Goal: Check status: Check status

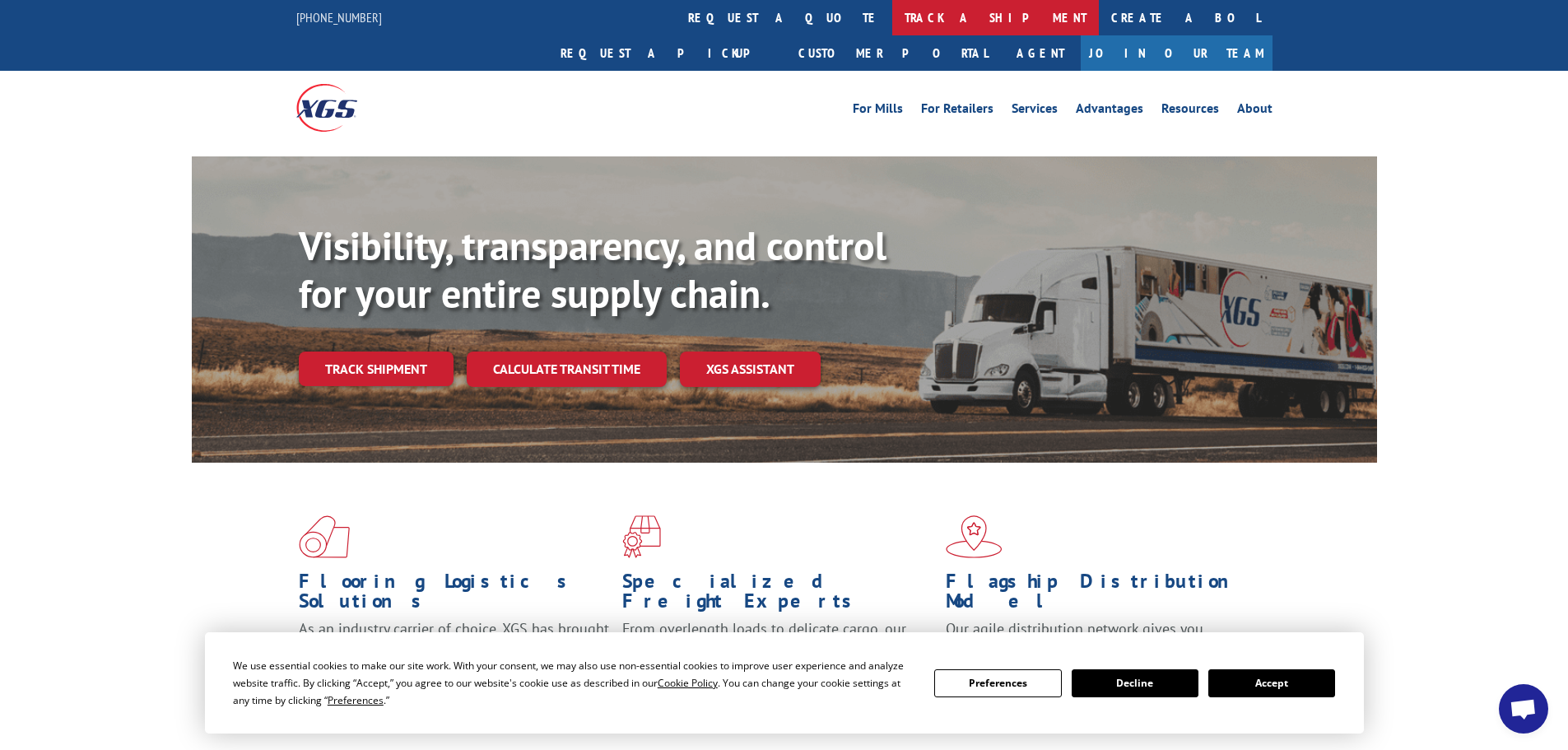
click at [892, 15] on link "track a shipment" at bounding box center [995, 17] width 207 height 36
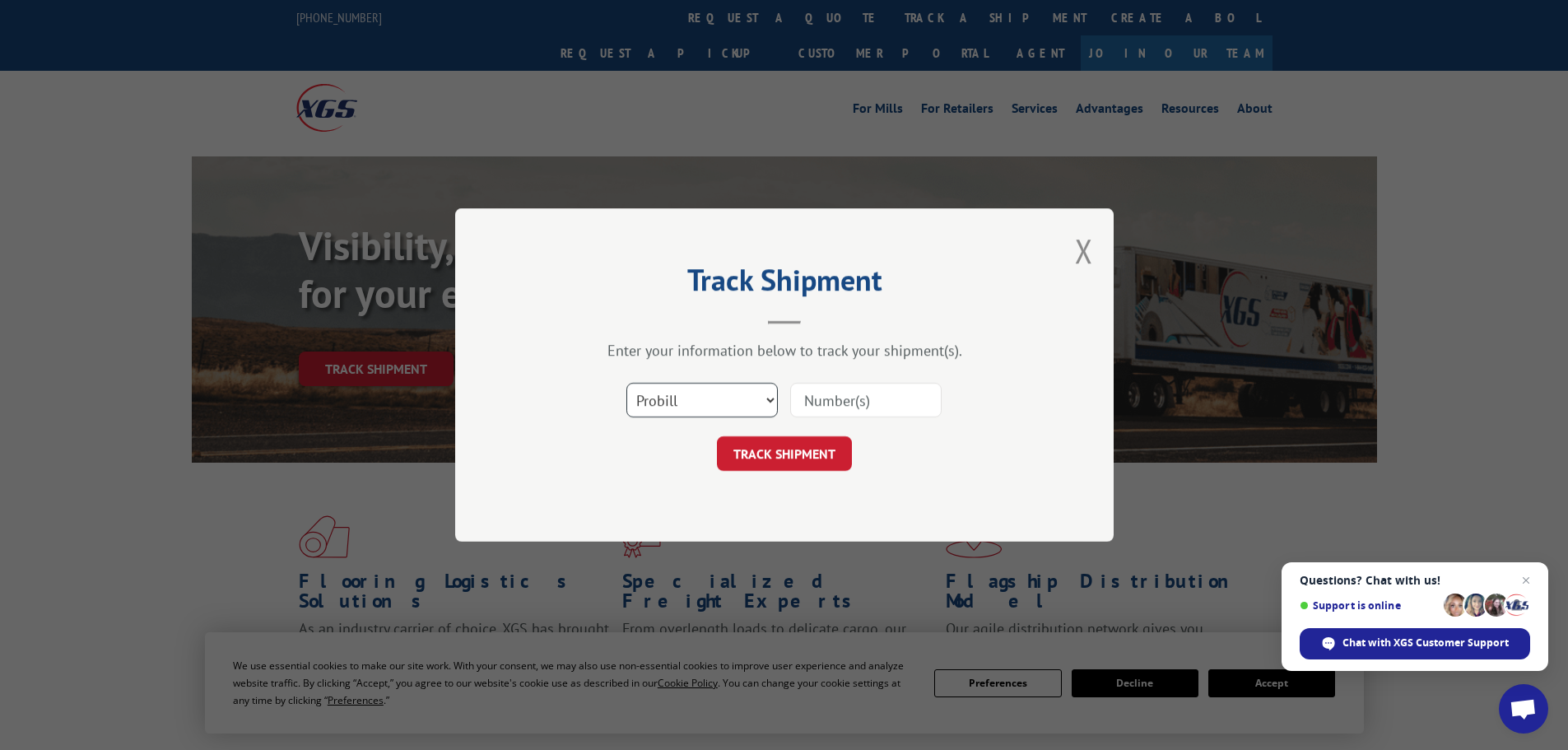
click at [721, 391] on select "Select category... Probill BOL PO" at bounding box center [702, 401] width 151 height 35
click at [627, 383] on select "Select category... Probill BOL PO" at bounding box center [702, 401] width 151 height 35
click at [741, 394] on select "Select category... Probill BOL PO" at bounding box center [702, 401] width 151 height 35
select select "probill"
click at [627, 383] on select "Select category... Probill BOL PO" at bounding box center [702, 401] width 151 height 35
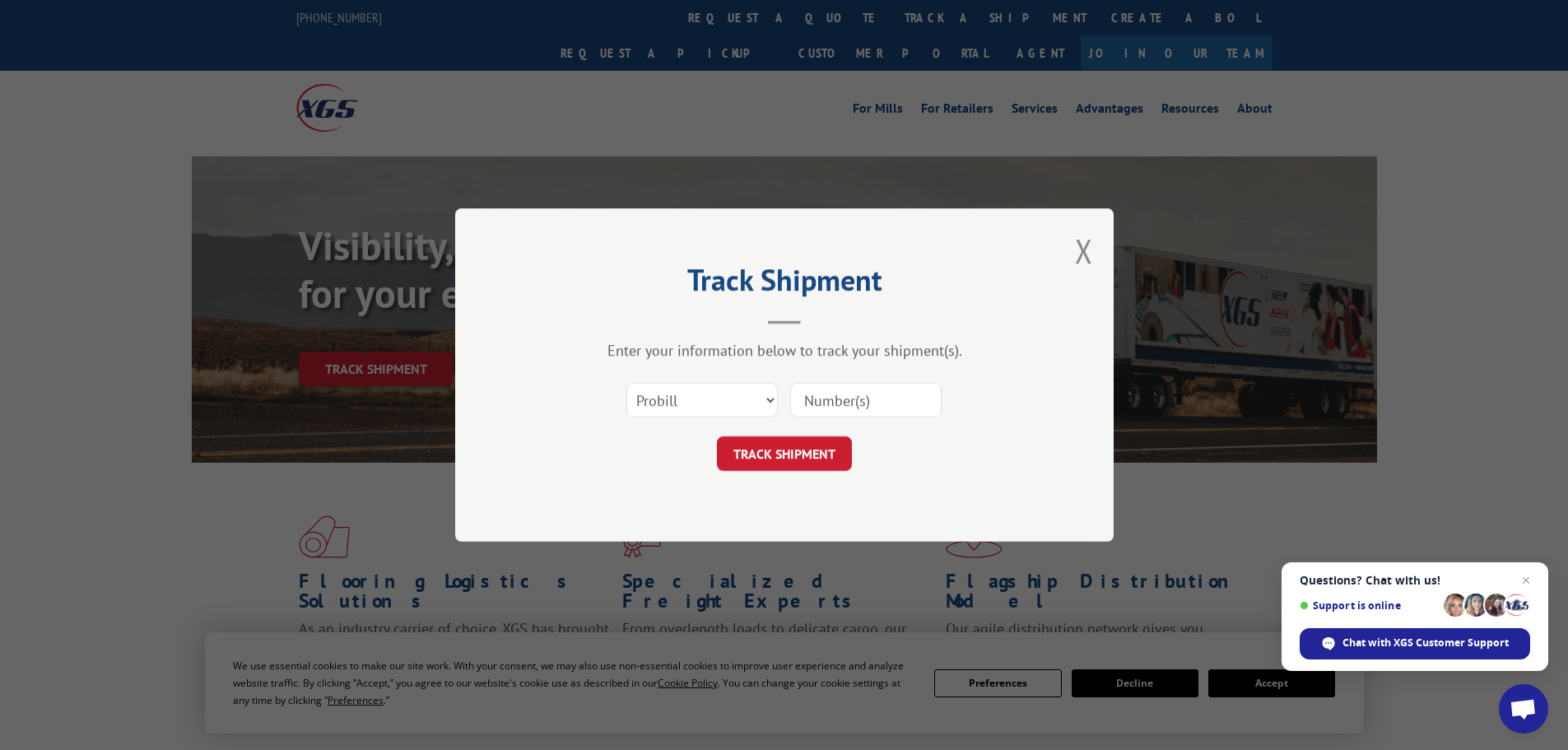
click at [831, 391] on input at bounding box center [865, 401] width 151 height 35
type input "15339860"
click at [717, 436] on button "TRACK SHIPMENT" at bounding box center [784, 453] width 135 height 35
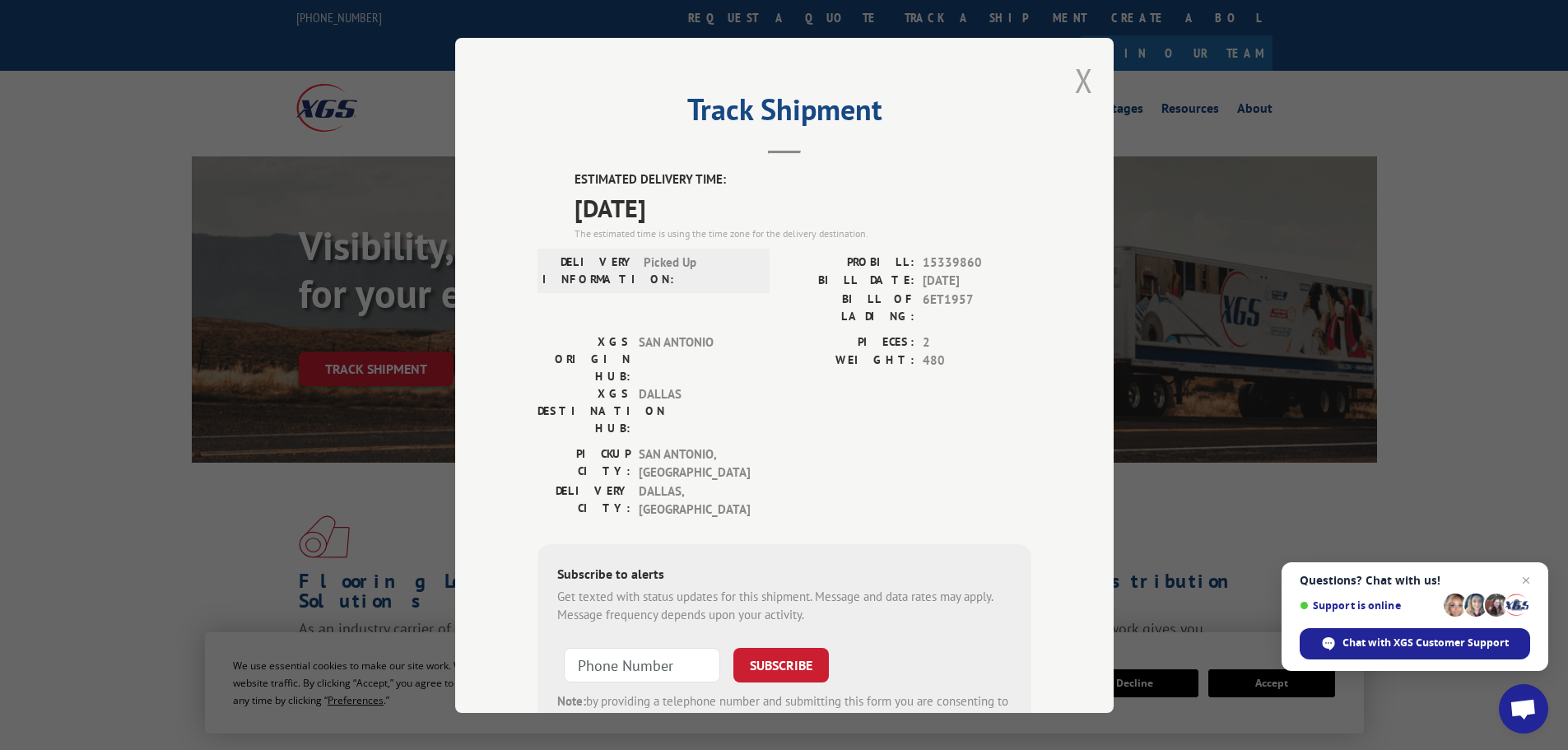
click at [1077, 69] on button "Close modal" at bounding box center [1083, 80] width 18 height 43
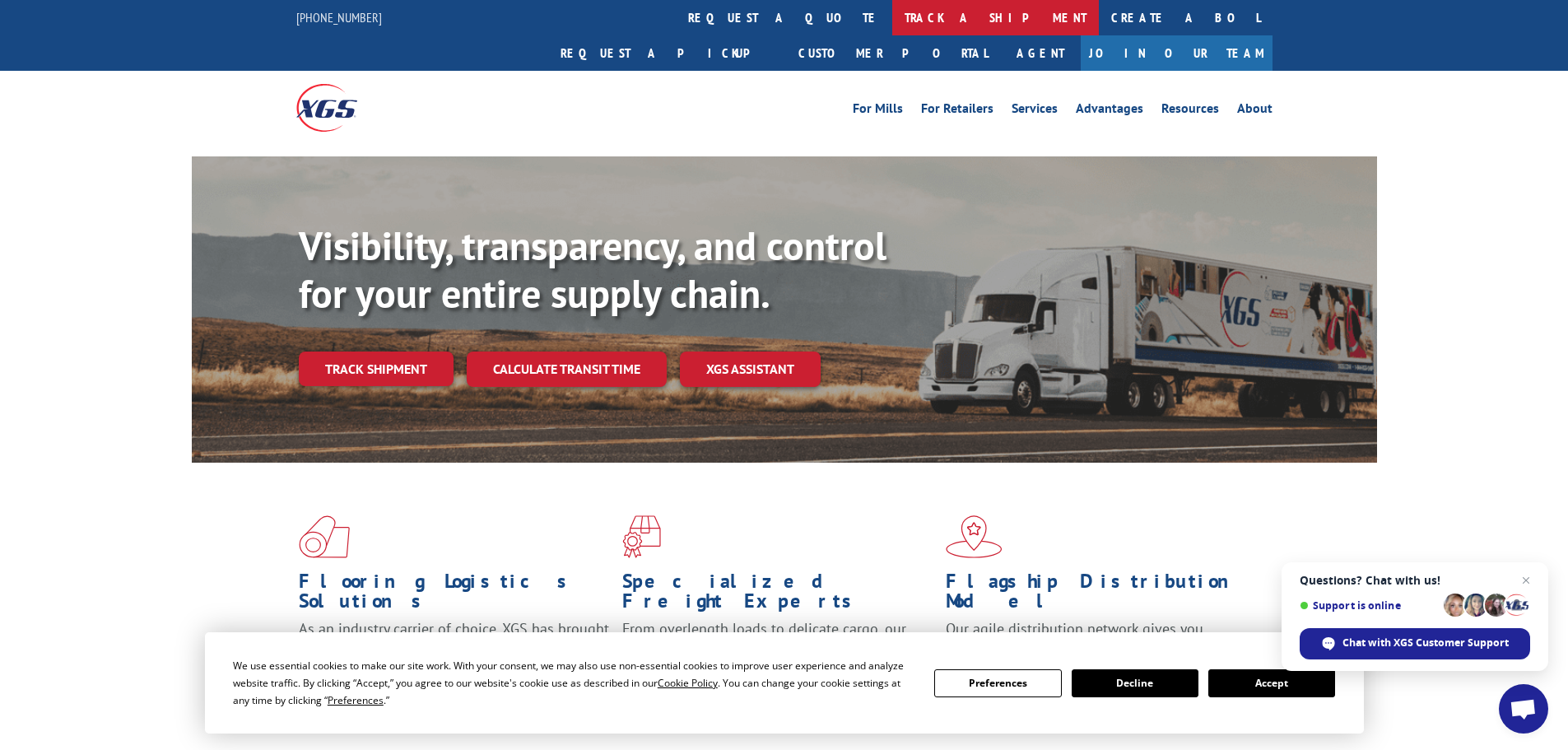
click at [892, 14] on link "track a shipment" at bounding box center [995, 17] width 207 height 36
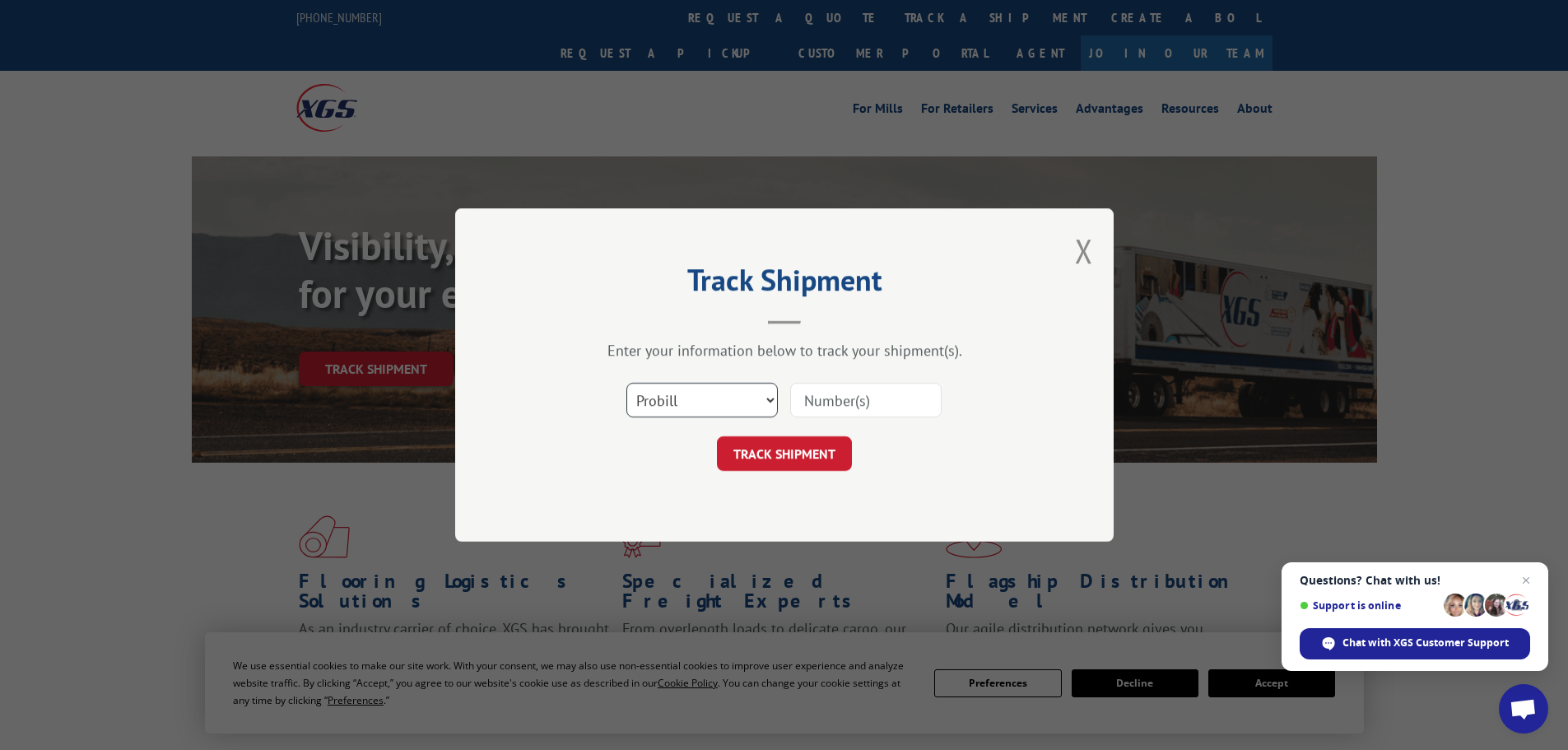
click at [705, 385] on select "Select category... Probill BOL PO" at bounding box center [702, 401] width 151 height 35
select select "bol"
click at [627, 383] on select "Select category... Probill BOL PO" at bounding box center [702, 401] width 151 height 35
click at [831, 412] on input at bounding box center [865, 401] width 151 height 35
type input "15339860"
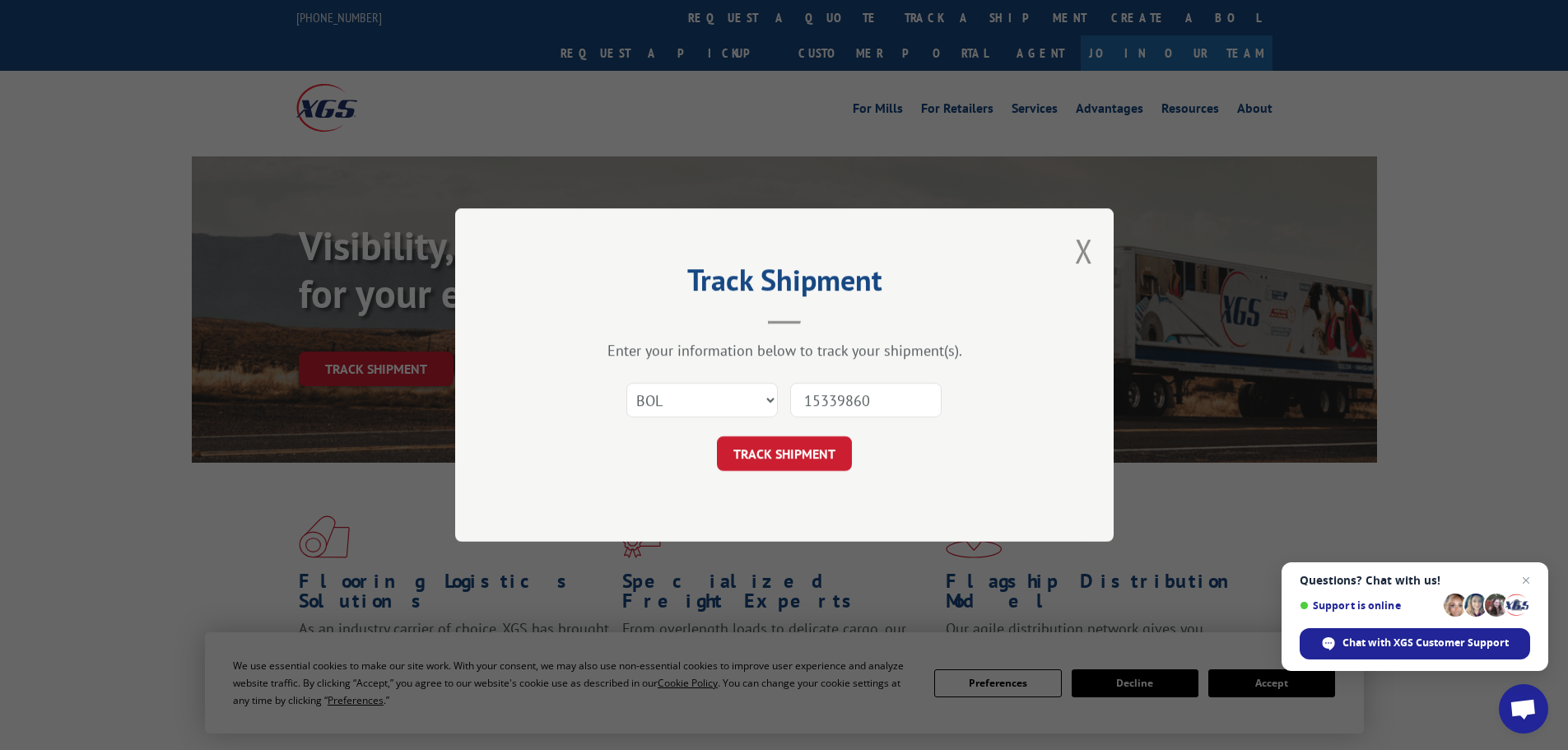
click at [717, 436] on button "TRACK SHIPMENT" at bounding box center [784, 453] width 135 height 35
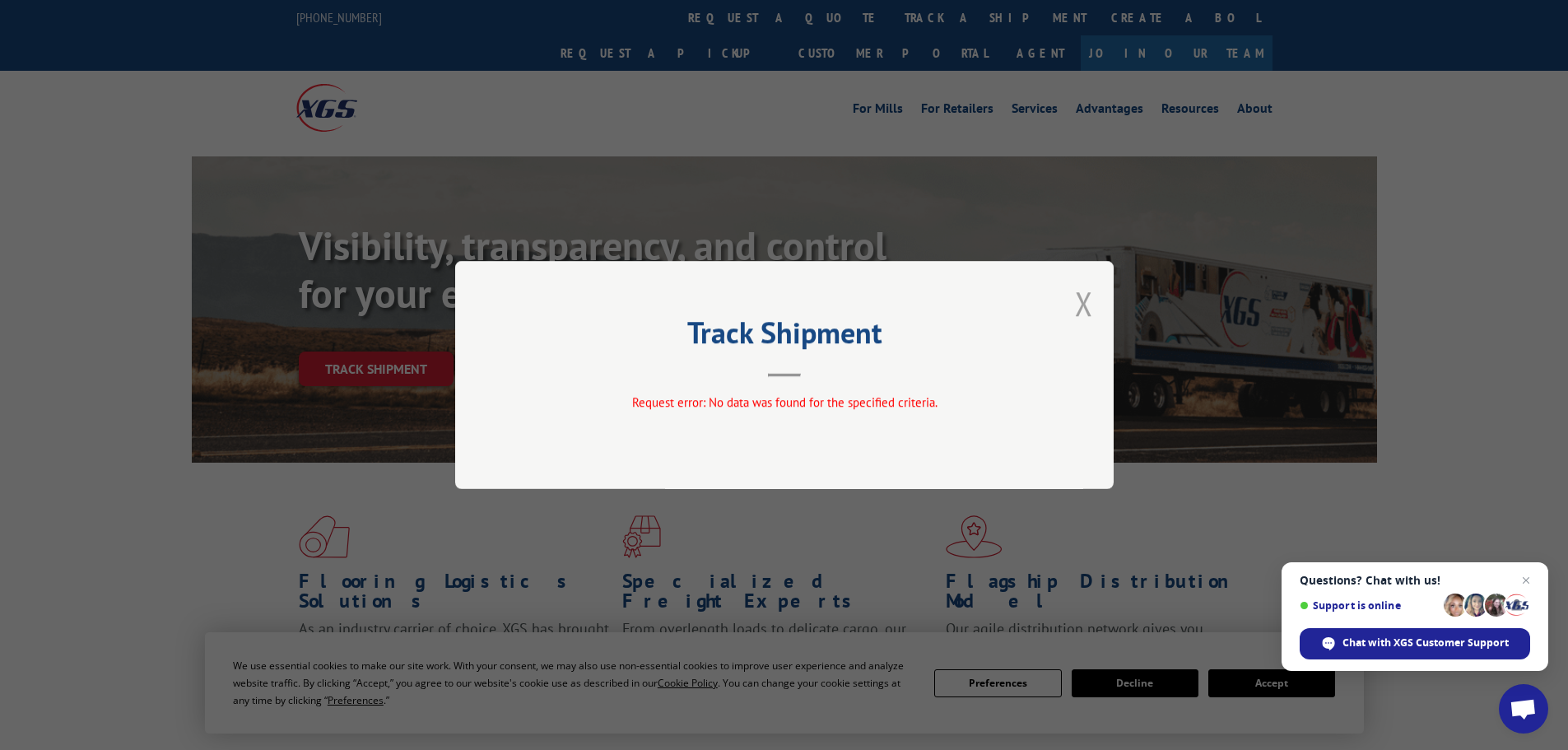
click at [1083, 301] on button "Close modal" at bounding box center [1083, 302] width 18 height 43
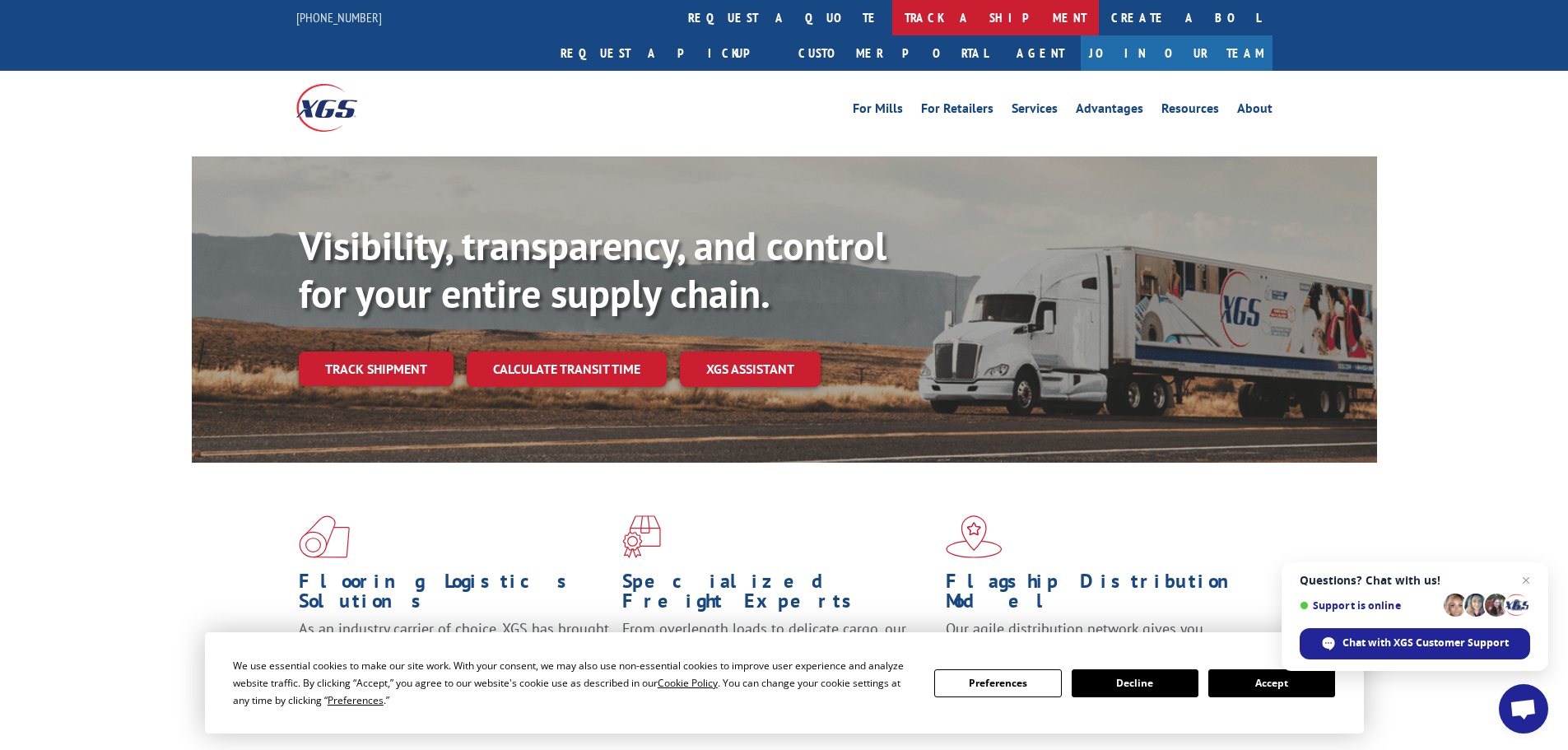
click at [892, 11] on link "track a shipment" at bounding box center [995, 17] width 207 height 36
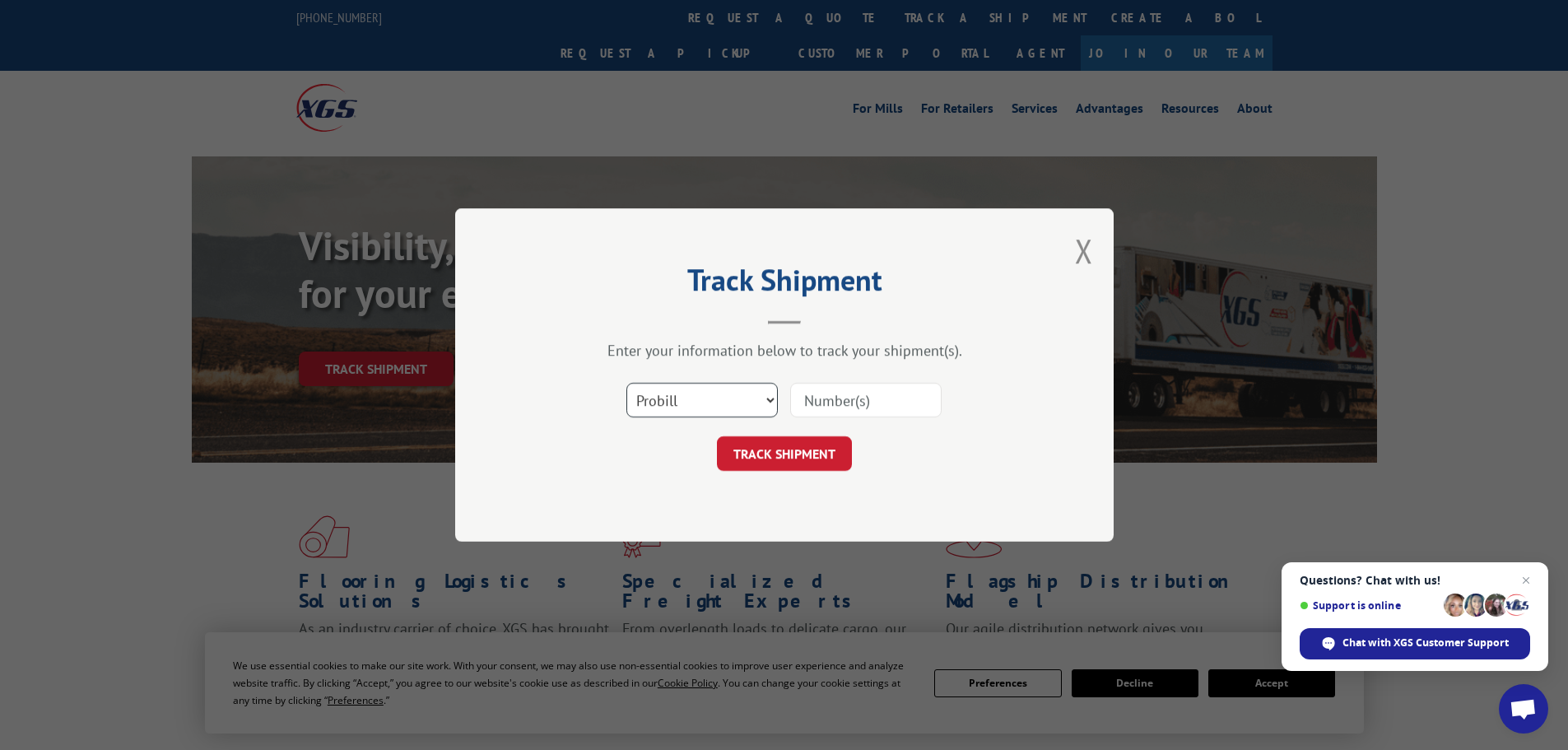
click at [683, 400] on select "Select category... Probill BOL PO" at bounding box center [702, 401] width 151 height 35
select select "po"
click at [627, 383] on select "Select category... Probill BOL PO" at bounding box center [702, 401] width 151 height 35
click at [882, 403] on input at bounding box center [865, 401] width 151 height 35
click at [872, 394] on input at bounding box center [865, 401] width 151 height 35
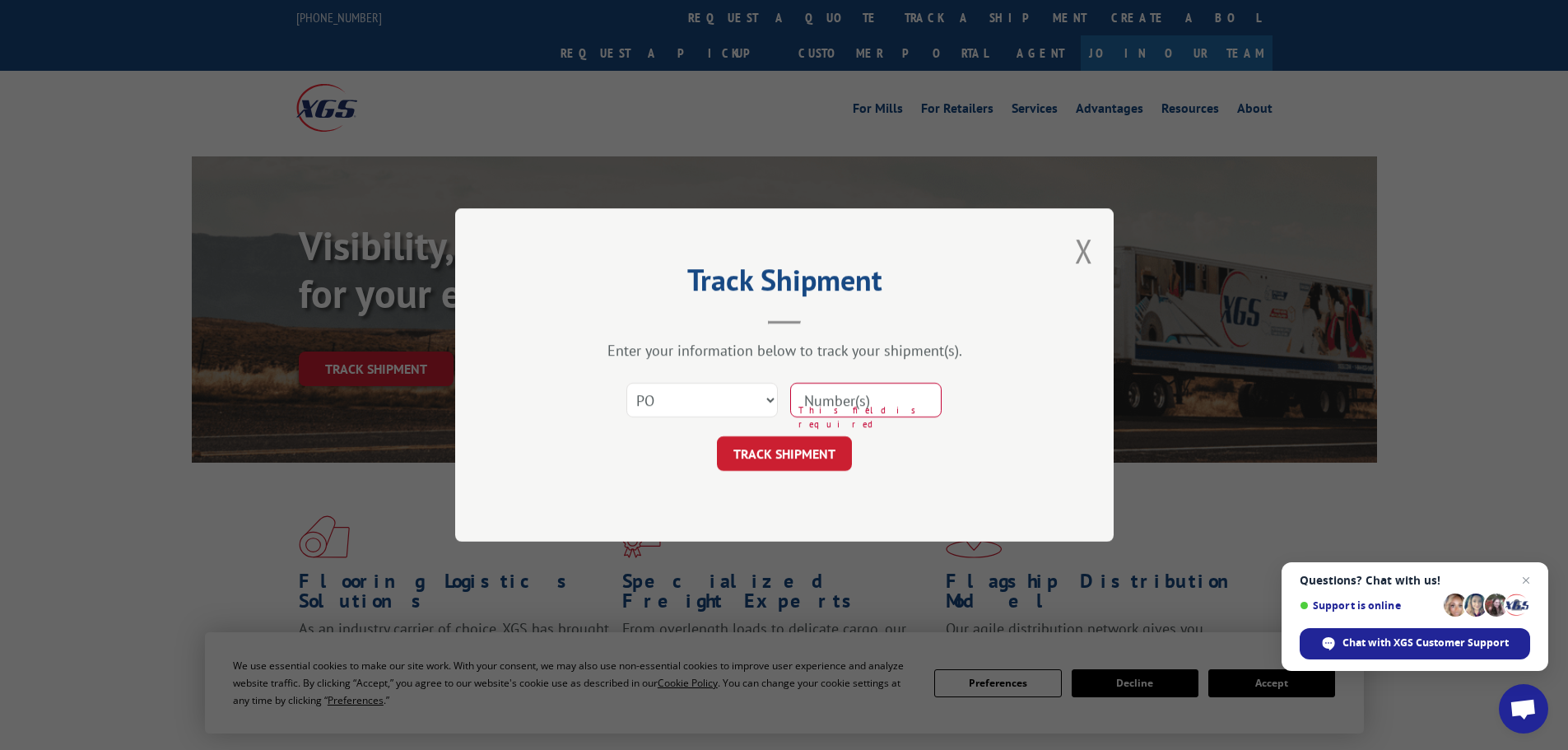
paste input "72541553"
type input "72541553"
click button "TRACK SHIPMENT" at bounding box center [784, 453] width 135 height 35
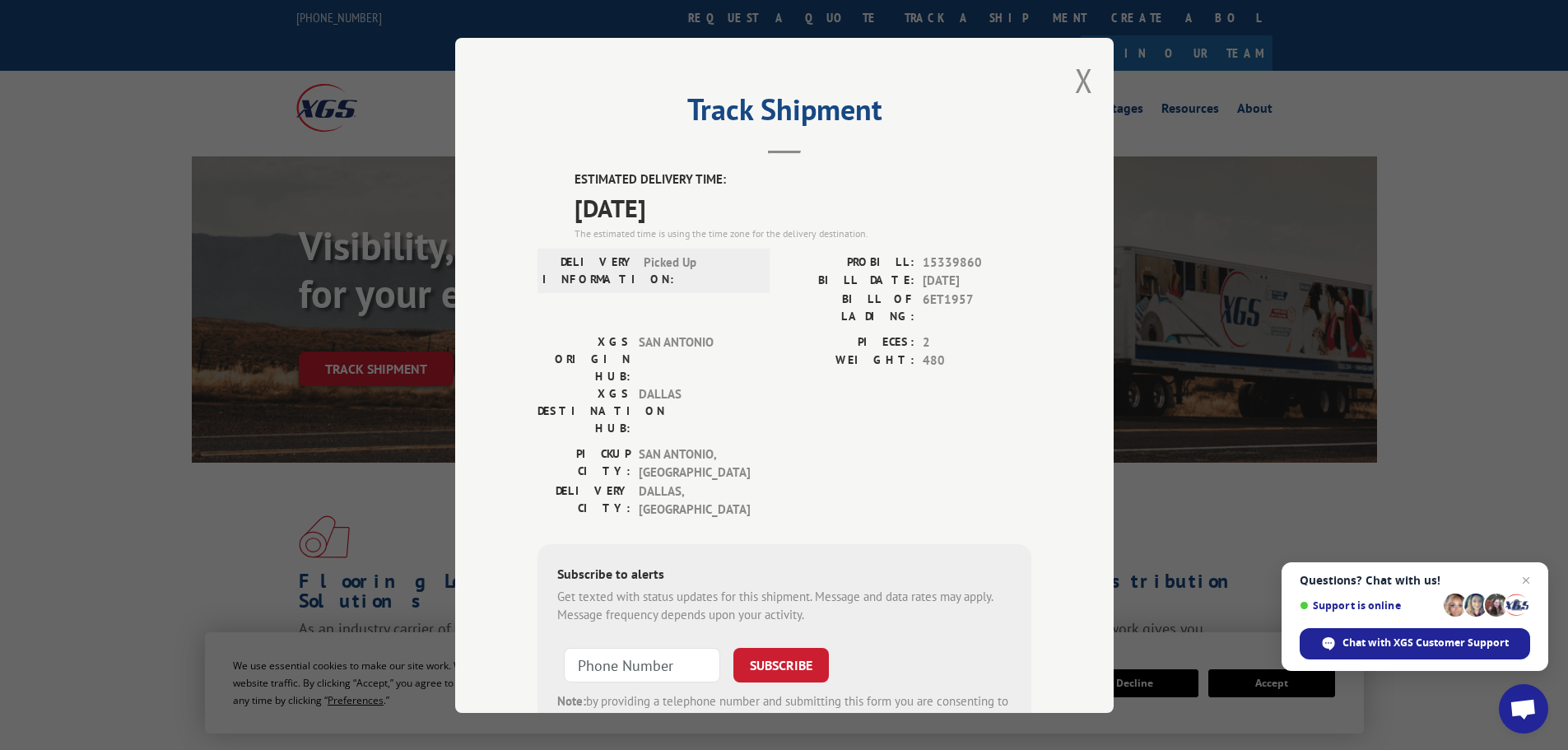
click at [1411, 596] on span "Support is online" at bounding box center [1414, 605] width 230 height 26
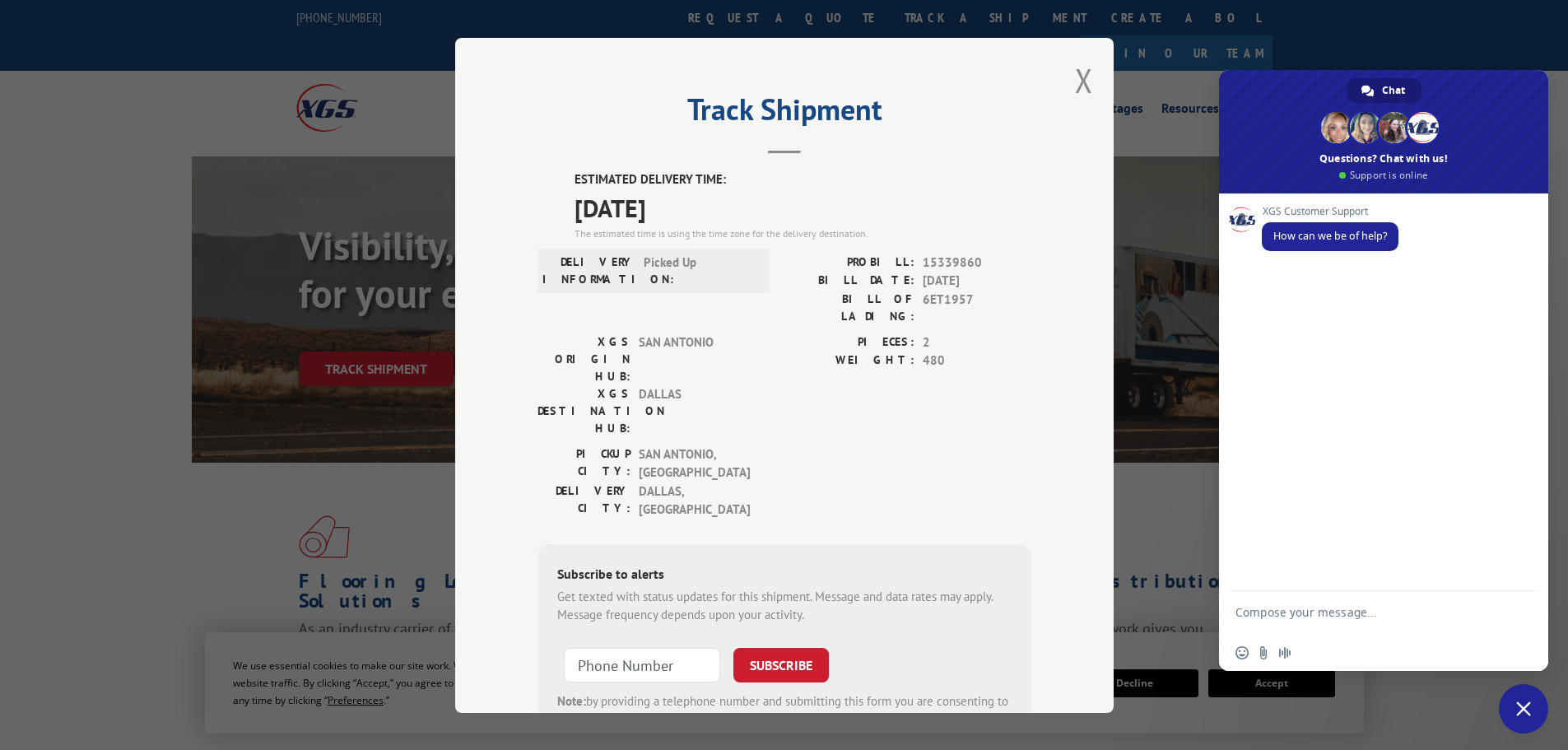
click at [1158, 548] on div "Track Shipment ESTIMATED DELIVERY TIME: [DATE] The estimated time is using the …" at bounding box center [784, 375] width 1568 height 750
drag, startPoint x: 1428, startPoint y: 77, endPoint x: 1408, endPoint y: 539, distance: 462.4
click at [1443, 543] on div "Chat [PERSON_NAME] [PERSON_NAME] And 7 more Questions? Chat with us! Support is…" at bounding box center [1383, 371] width 329 height 601
click at [1046, 564] on div "Track Shipment ESTIMATED DELIVERY TIME: [DATE] The estimated time is using the …" at bounding box center [784, 375] width 658 height 675
click at [1531, 704] on span "Close chat" at bounding box center [1523, 708] width 49 height 49
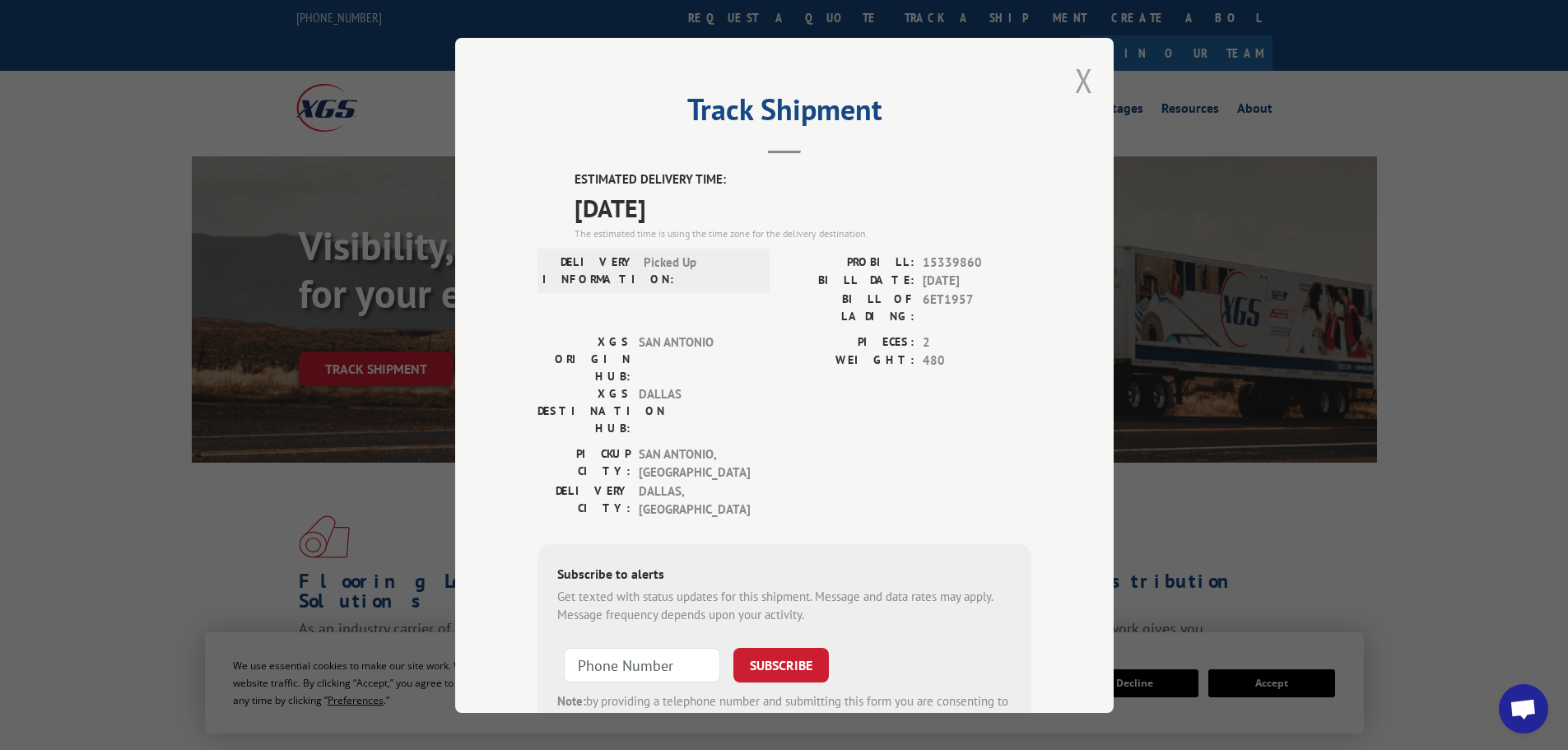
click at [1074, 80] on button "Close modal" at bounding box center [1083, 80] width 18 height 43
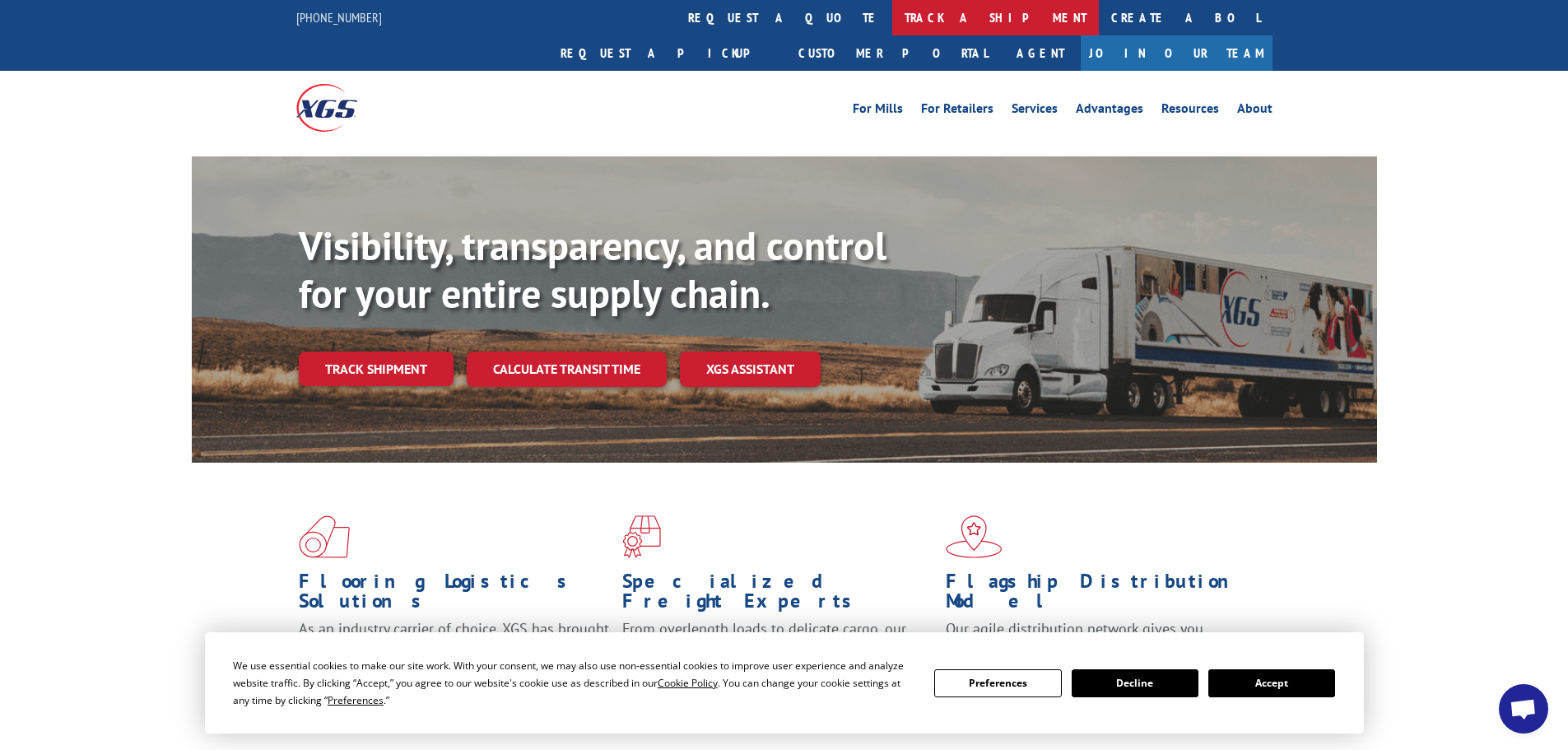
click at [892, 14] on link "track a shipment" at bounding box center [995, 17] width 207 height 36
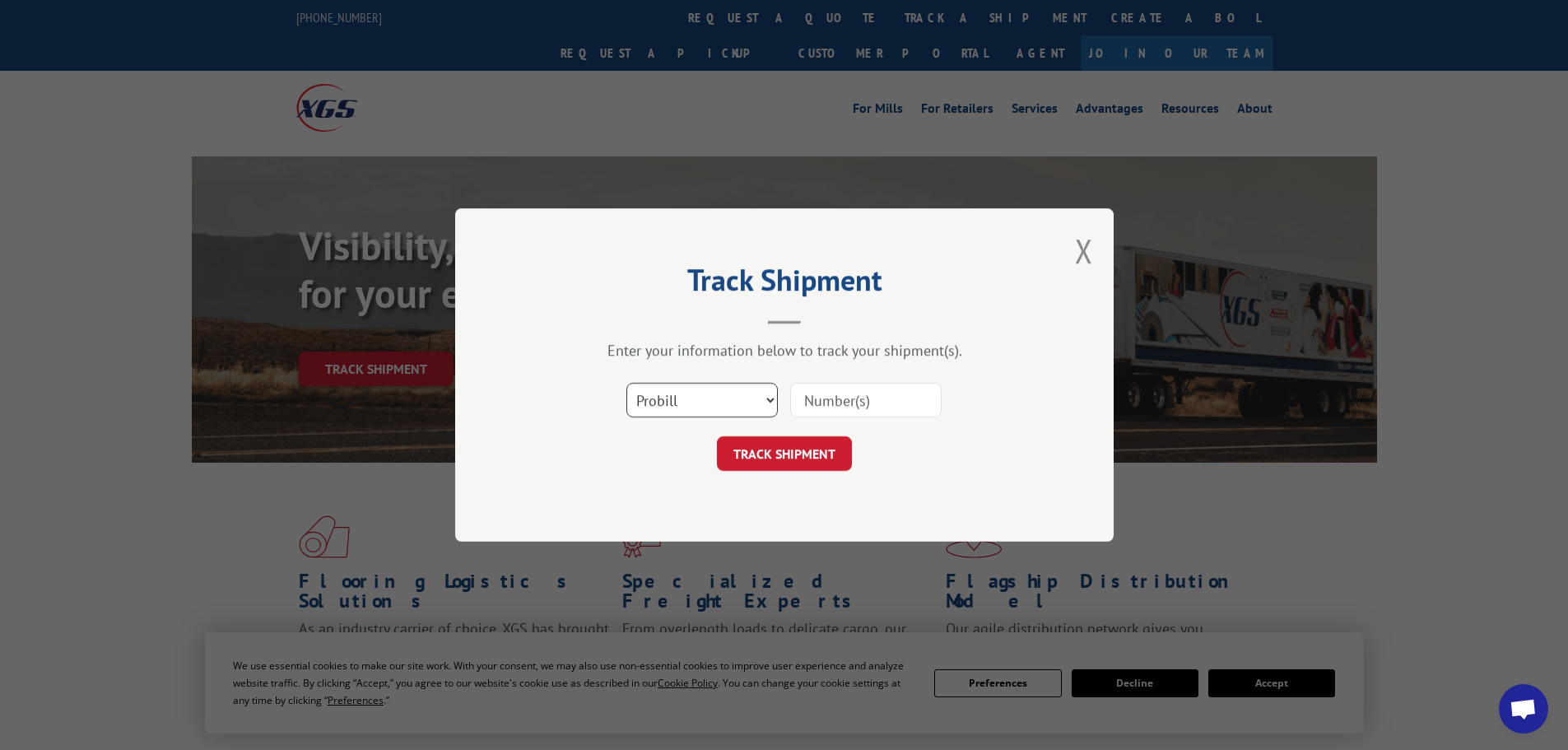
click at [678, 383] on select "Select category... Probill BOL PO" at bounding box center [702, 401] width 151 height 35
click at [627, 383] on select "Select category... Probill BOL PO" at bounding box center [702, 401] width 151 height 35
click at [830, 401] on input at bounding box center [865, 401] width 151 height 35
type input "15339860"
click button "TRACK SHIPMENT" at bounding box center [784, 453] width 135 height 35
